Goal: Information Seeking & Learning: Learn about a topic

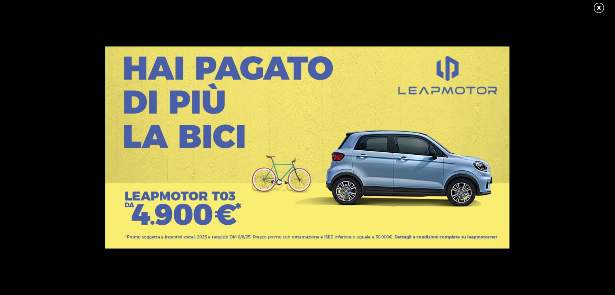
click at [600, 10] on link at bounding box center [603, 8] width 20 height 12
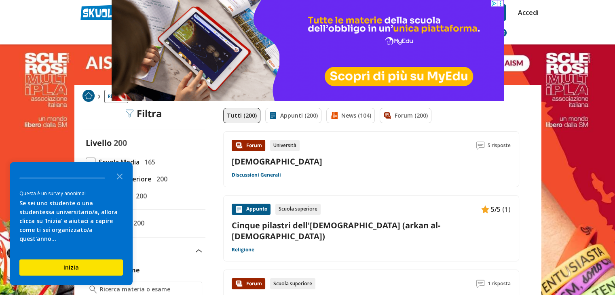
click at [552, 28] on header "islam Trova un tutor esperto su questo argomento Chiedi Tutor AI Accedi" at bounding box center [307, 22] width 615 height 45
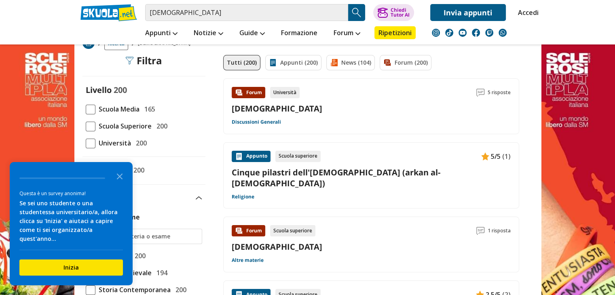
scroll to position [81, 0]
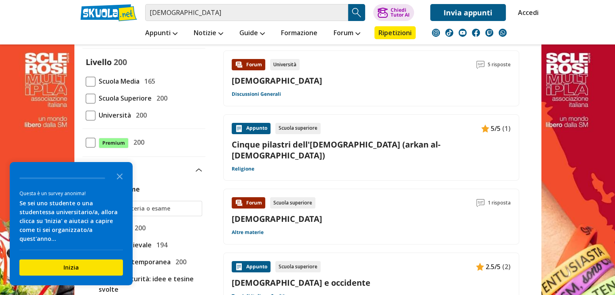
click at [93, 98] on span at bounding box center [91, 99] width 10 height 10
click at [86, 98] on input "Scuola Superiore 200" at bounding box center [86, 98] width 0 height 0
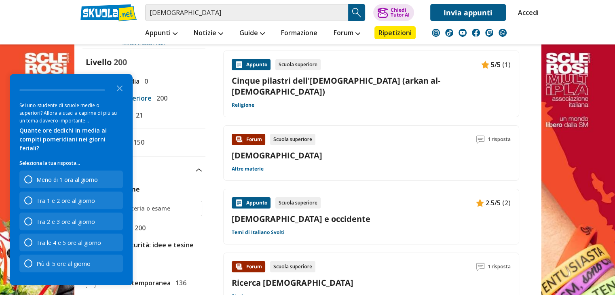
scroll to position [40, 0]
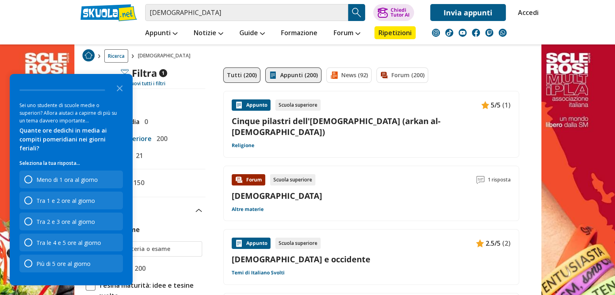
click at [288, 70] on link "Appunti (200)" at bounding box center [293, 75] width 56 height 15
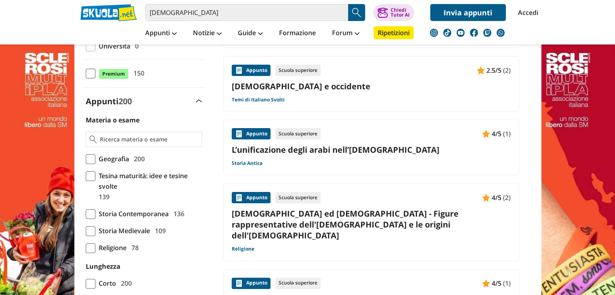
scroll to position [81, 0]
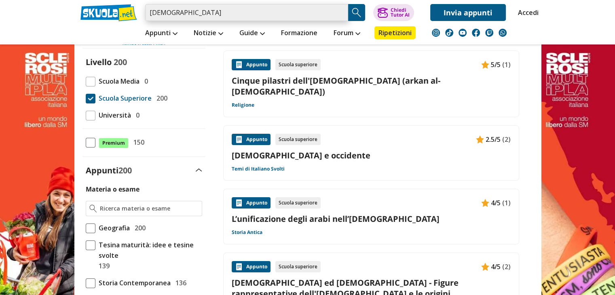
click at [247, 15] on input "[DEMOGRAPHIC_DATA]" at bounding box center [246, 12] width 203 height 17
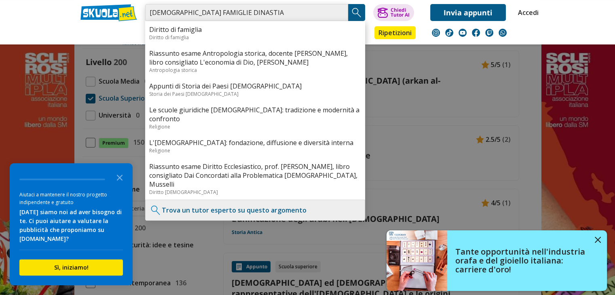
type input "[DEMOGRAPHIC_DATA] FAMIGLIE DINASTIA"
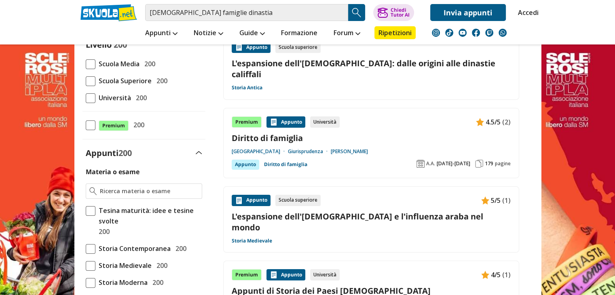
scroll to position [81, 0]
